Goal: Information Seeking & Learning: Learn about a topic

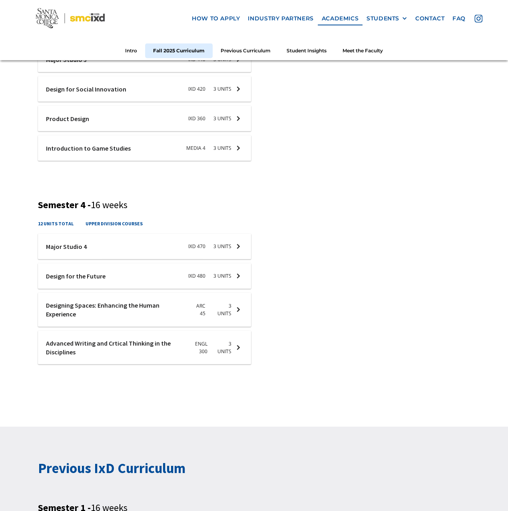
scroll to position [854, 0]
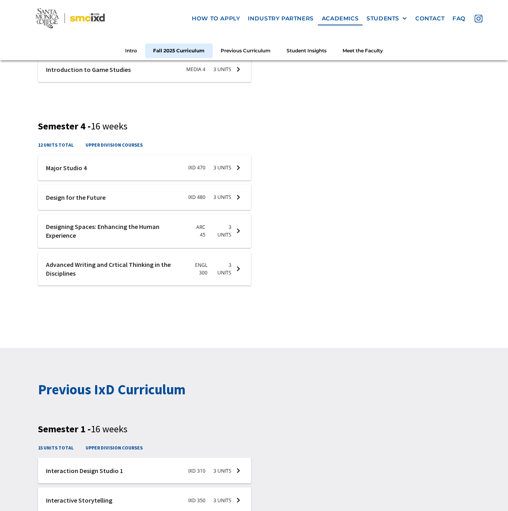
click at [128, 233] on div at bounding box center [144, 231] width 213 height 34
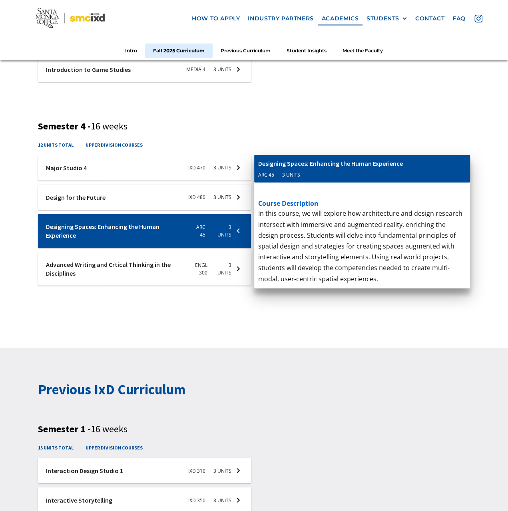
click at [344, 128] on p "‍" at bounding box center [362, 124] width 208 height 11
click at [202, 233] on div at bounding box center [144, 231] width 213 height 34
click at [335, 116] on p "This course introduces fundamental concerns, concepts, methods and approaches o…" at bounding box center [362, 70] width 208 height 98
click at [213, 213] on div "ixd-470-studio-4 Major Studio 4 IXD 470 3 units course description This is a ca…" at bounding box center [144, 220] width 213 height 131
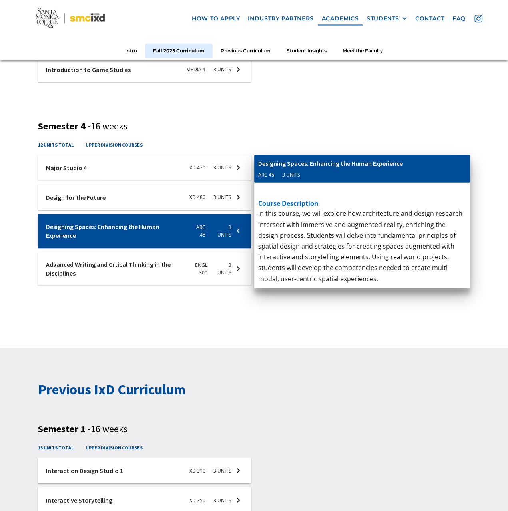
click at [216, 223] on div at bounding box center [144, 231] width 213 height 34
click at [249, 229] on div at bounding box center [144, 231] width 213 height 34
click at [208, 348] on div at bounding box center [254, 364] width 508 height 32
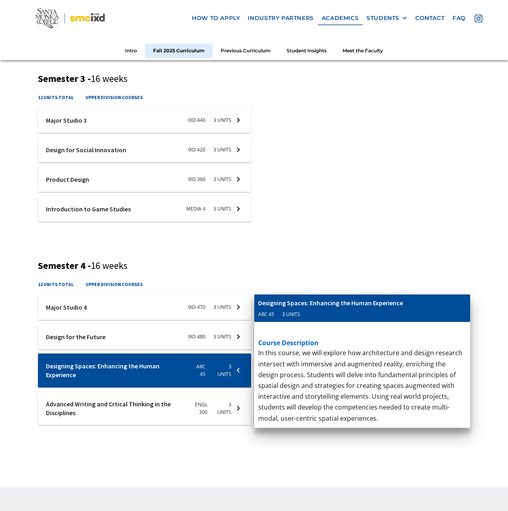
scroll to position [694, 0]
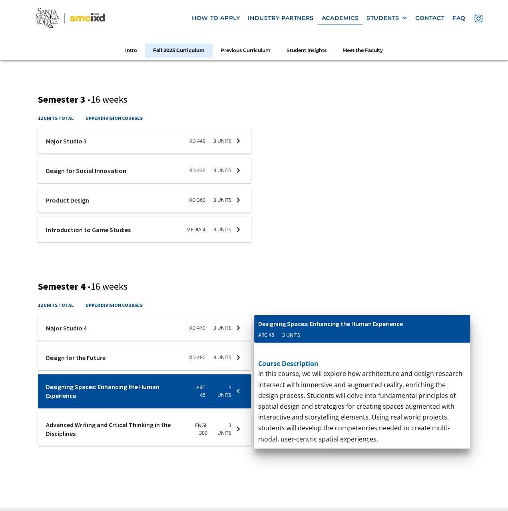
click at [344, 199] on p "This introductory course examines the medium of video games. The course studies…" at bounding box center [362, 213] width 208 height 65
